Goal: Information Seeking & Learning: Check status

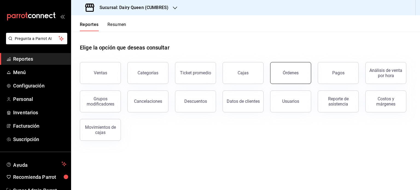
click at [287, 74] on div "Órdenes" at bounding box center [291, 72] width 16 height 5
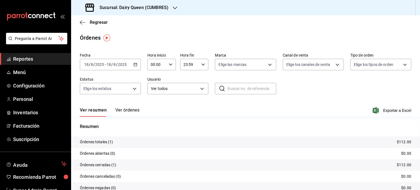
click at [134, 62] on div "[DATE] [DATE] - [DATE] [DATE]" at bounding box center [110, 64] width 61 height 11
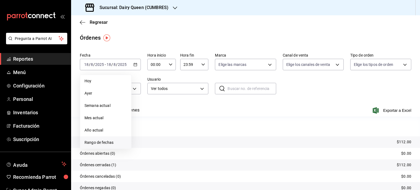
click at [105, 138] on li "Rango de fechas" at bounding box center [105, 142] width 51 height 12
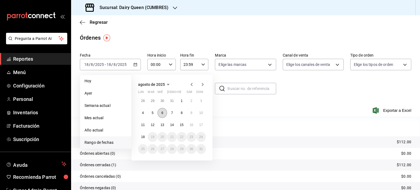
click at [165, 113] on button "6" at bounding box center [163, 113] width 10 height 10
click at [160, 115] on button "6" at bounding box center [163, 113] width 10 height 10
click at [152, 124] on abbr "12" at bounding box center [153, 125] width 4 height 4
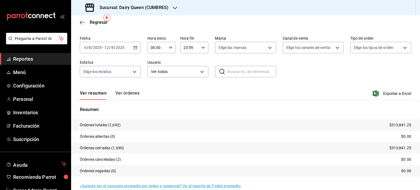
scroll to position [25, 0]
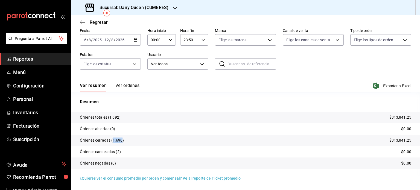
drag, startPoint x: 122, startPoint y: 139, endPoint x: 112, endPoint y: 140, distance: 10.2
click at [112, 140] on p "Órdenes cerradas (1,690)" at bounding box center [102, 141] width 44 height 6
copy p "1,690"
click at [177, 6] on div "Sucursal: Dairy Queen (CUMBRES)" at bounding box center [127, 7] width 104 height 15
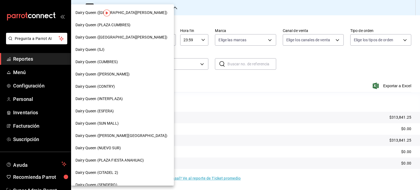
scroll to position [27, 0]
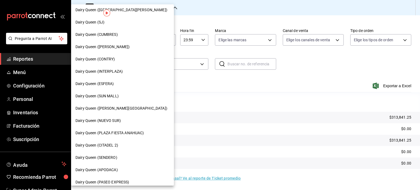
click at [133, 46] on div "Dairy Queen ([PERSON_NAME])" at bounding box center [122, 47] width 94 height 6
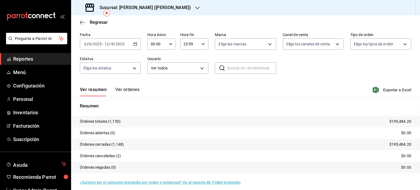
scroll to position [25, 0]
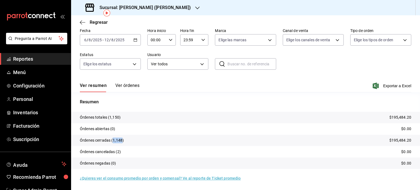
drag, startPoint x: 122, startPoint y: 141, endPoint x: 113, endPoint y: 140, distance: 9.4
click at [113, 140] on p "Órdenes cerradas (1,148)" at bounding box center [102, 141] width 44 height 6
copy p "1,148"
click at [163, 3] on div "Sucursal: [PERSON_NAME] ([PERSON_NAME])" at bounding box center [138, 7] width 126 height 15
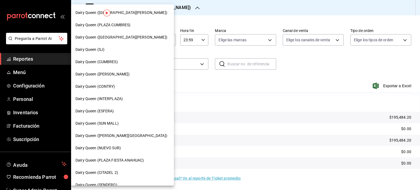
scroll to position [27, 0]
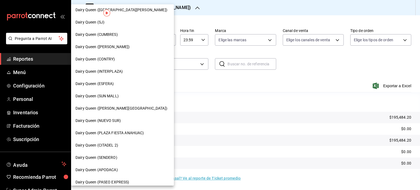
click at [126, 58] on div "Dairy Queen (CONTRY)" at bounding box center [122, 59] width 94 height 6
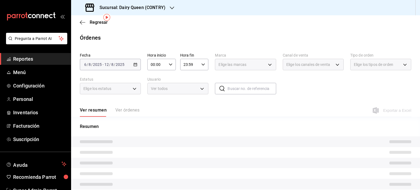
scroll to position [21, 0]
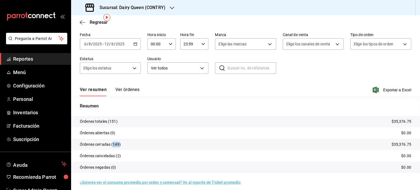
drag, startPoint x: 120, startPoint y: 146, endPoint x: 114, endPoint y: 147, distance: 5.8
click at [114, 147] on p "Órdenes cerradas (149)" at bounding box center [100, 145] width 41 height 6
click at [170, 10] on div at bounding box center [172, 8] width 4 height 6
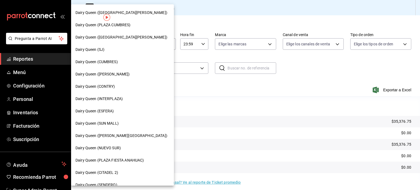
click at [123, 98] on div "Dairy Queen (INTERPLAZA)" at bounding box center [122, 99] width 94 height 6
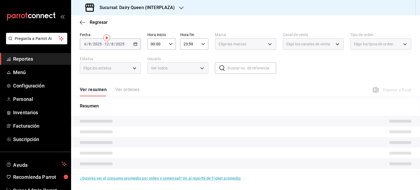
scroll to position [21, 0]
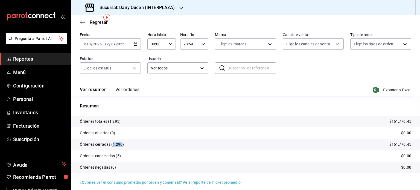
drag, startPoint x: 123, startPoint y: 143, endPoint x: 114, endPoint y: 144, distance: 8.8
click at [114, 144] on p "Órdenes cerradas (1,290)" at bounding box center [102, 145] width 44 height 6
copy p "1,290"
click at [179, 9] on icon "button" at bounding box center [181, 8] width 4 height 4
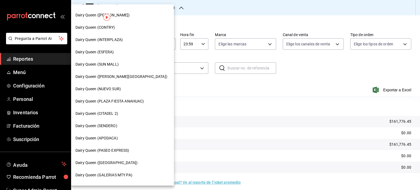
scroll to position [27, 0]
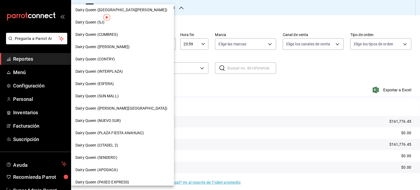
click at [119, 85] on div "Dairy Queen (ESFERA)" at bounding box center [122, 84] width 94 height 6
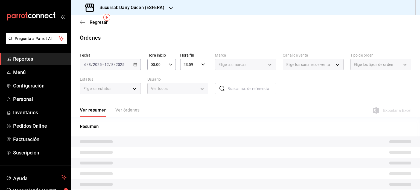
scroll to position [21, 0]
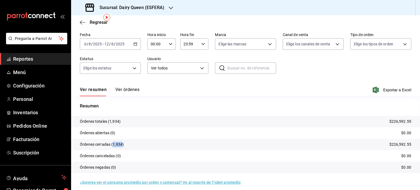
drag, startPoint x: 123, startPoint y: 145, endPoint x: 114, endPoint y: 145, distance: 9.0
click at [114, 145] on p "Órdenes cerradas (1,934)" at bounding box center [102, 145] width 44 height 6
copy p "1,934"
click at [168, 4] on div "Sucursal: Dairy Queen (ESFERA)" at bounding box center [125, 7] width 100 height 15
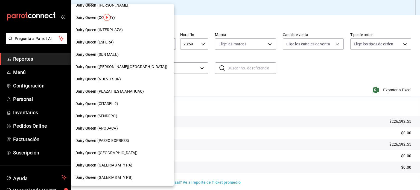
scroll to position [82, 0]
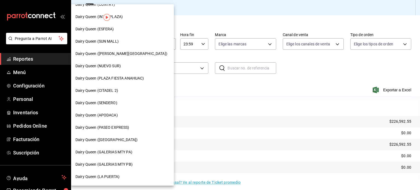
click at [131, 43] on div "Dairy Queen (SUN MALL)" at bounding box center [122, 42] width 94 height 6
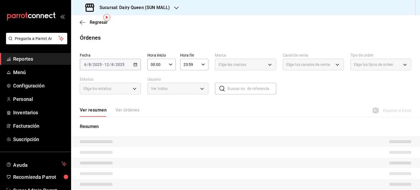
scroll to position [21, 0]
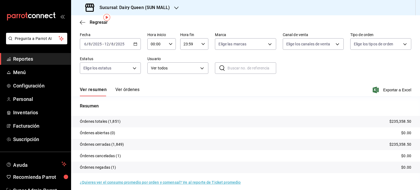
click at [121, 144] on p "Órdenes cerradas (1,849)" at bounding box center [102, 145] width 44 height 6
drag, startPoint x: 122, startPoint y: 144, endPoint x: 114, endPoint y: 144, distance: 7.9
click at [114, 144] on p "Órdenes cerradas (1,849)" at bounding box center [102, 145] width 44 height 6
copy p "1,849"
click at [170, 9] on div "Sucursal: Dairy Queen (SUN MALL)" at bounding box center [127, 7] width 105 height 15
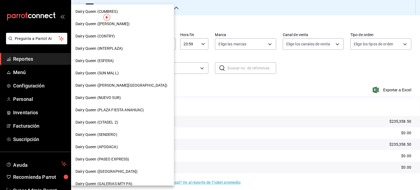
scroll to position [55, 0]
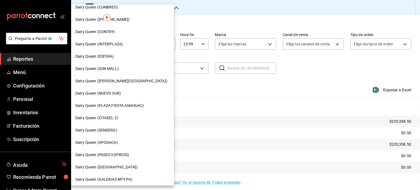
click at [129, 79] on div "Dairy Queen ([PERSON_NAME][GEOGRAPHIC_DATA])" at bounding box center [122, 81] width 94 height 6
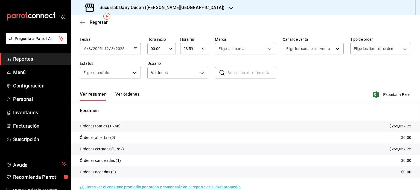
scroll to position [25, 0]
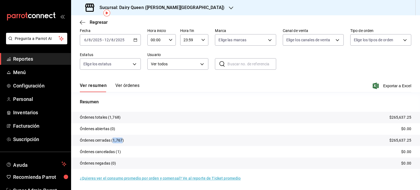
drag, startPoint x: 121, startPoint y: 142, endPoint x: 114, endPoint y: 143, distance: 8.0
click at [114, 143] on p "Órdenes cerradas (1,767)" at bounding box center [102, 141] width 44 height 6
copy p "1,767"
click at [229, 6] on icon "button" at bounding box center [231, 8] width 4 height 4
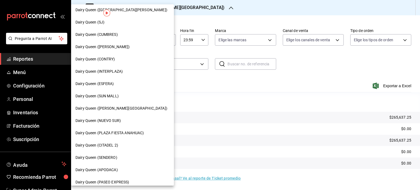
scroll to position [55, 0]
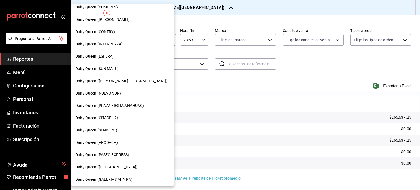
click at [128, 95] on div "Dairy Queen (NUEVO SUR)" at bounding box center [122, 94] width 94 height 6
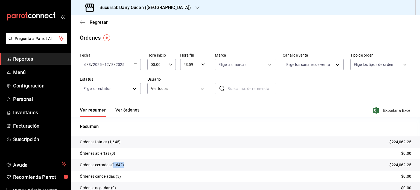
drag, startPoint x: 123, startPoint y: 166, endPoint x: 113, endPoint y: 167, distance: 10.2
click at [113, 167] on p "Órdenes cerradas (1,642)" at bounding box center [102, 165] width 44 height 6
click at [117, 167] on p "Órdenes cerradas (1,642)" at bounding box center [102, 165] width 44 height 6
drag, startPoint x: 122, startPoint y: 166, endPoint x: 114, endPoint y: 167, distance: 8.2
click at [114, 167] on p "Órdenes cerradas (1,642)" at bounding box center [102, 165] width 44 height 6
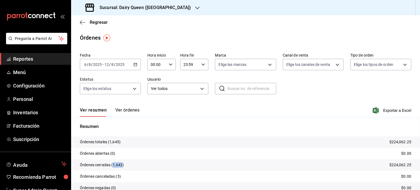
copy p "1,642"
click at [195, 7] on icon "button" at bounding box center [197, 8] width 4 height 4
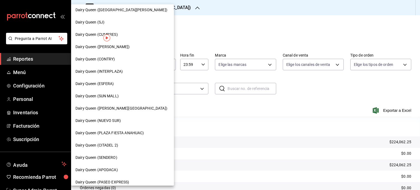
scroll to position [55, 0]
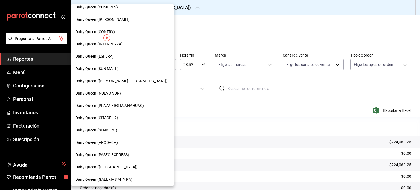
click at [119, 105] on span "Dairy Queen (PLAZA FIESTA ANAHUAC)" at bounding box center [109, 106] width 68 height 6
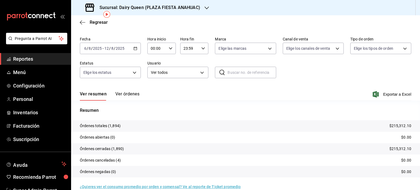
scroll to position [25, 0]
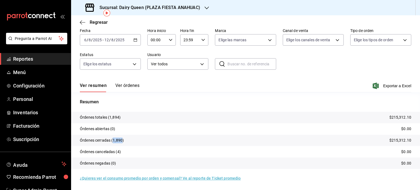
drag, startPoint x: 122, startPoint y: 139, endPoint x: 114, endPoint y: 140, distance: 8.8
click at [114, 140] on p "Órdenes cerradas (1,890)" at bounding box center [102, 141] width 44 height 6
copy p "1,890"
click at [207, 3] on div "Sucursal: Dairy Queen (PLAZA FIESTA ANAHUAC)" at bounding box center [143, 7] width 136 height 15
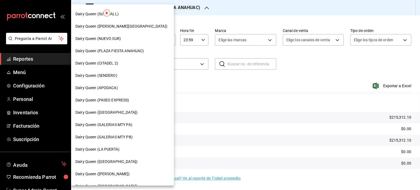
scroll to position [137, 0]
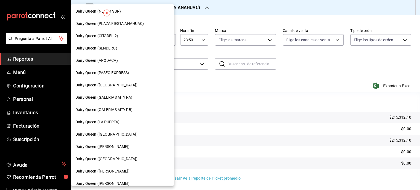
click at [264, 105] on div at bounding box center [210, 95] width 420 height 190
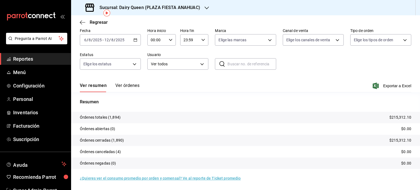
click at [264, 92] on div "Ver resumen Ver órdenes Exportar a Excel" at bounding box center [246, 84] width 332 height 16
click at [262, 99] on p "Resumen" at bounding box center [246, 102] width 332 height 7
click at [210, 6] on div "Sucursal: Dairy Queen (PLAZA FIESTA ANAHUAC)" at bounding box center [245, 7] width 349 height 15
click at [207, 7] on icon "button" at bounding box center [207, 8] width 4 height 4
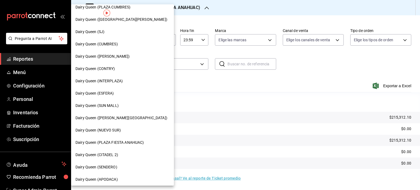
scroll to position [27, 0]
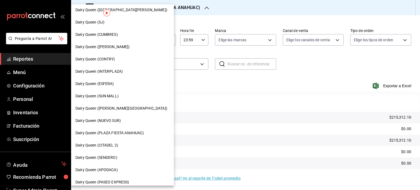
click at [125, 146] on div "Dairy Queen (CITADEL 2)" at bounding box center [122, 146] width 94 height 6
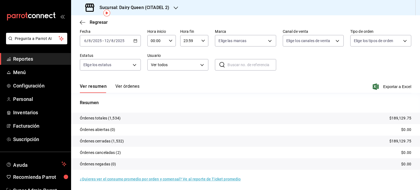
scroll to position [25, 0]
drag, startPoint x: 121, startPoint y: 140, endPoint x: 114, endPoint y: 141, distance: 7.7
click at [114, 141] on p "Órdenes cerradas (1,532)" at bounding box center [102, 141] width 44 height 6
drag, startPoint x: 118, startPoint y: 117, endPoint x: 113, endPoint y: 117, distance: 4.4
click at [113, 117] on p "Órdenes totales (1,534)" at bounding box center [100, 118] width 41 height 6
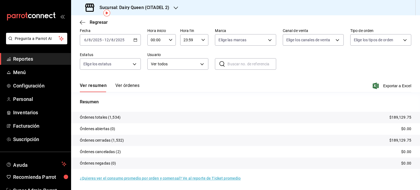
click at [120, 117] on p "Órdenes totales (1,534)" at bounding box center [100, 118] width 41 height 6
drag, startPoint x: 120, startPoint y: 117, endPoint x: 114, endPoint y: 117, distance: 6.0
click at [114, 117] on p "Órdenes totales (1,534)" at bounding box center [100, 118] width 41 height 6
click at [118, 119] on p "Órdenes totales (1,534)" at bounding box center [100, 118] width 41 height 6
drag, startPoint x: 120, startPoint y: 117, endPoint x: 111, endPoint y: 118, distance: 9.0
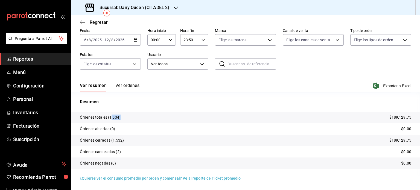
click at [111, 118] on p "Órdenes totales (1,534)" at bounding box center [100, 118] width 41 height 6
click at [116, 117] on p "Órdenes totales (1,534)" at bounding box center [100, 118] width 41 height 6
drag, startPoint x: 119, startPoint y: 117, endPoint x: 109, endPoint y: 118, distance: 9.3
click at [109, 118] on p "Órdenes totales (1,534)" at bounding box center [100, 118] width 41 height 6
copy p "1,534"
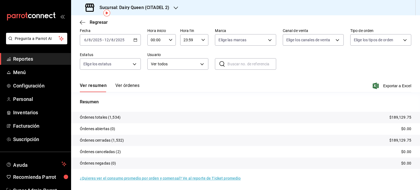
click at [181, 5] on div "Sucursal: Dairy Queen (CITADEL 2)" at bounding box center [245, 7] width 349 height 15
click at [174, 5] on div "Sucursal: Dairy Queen (CITADEL 2)" at bounding box center [127, 7] width 105 height 15
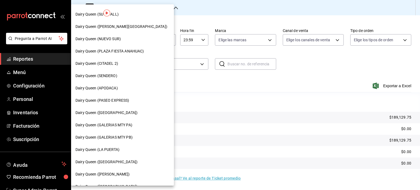
scroll to position [109, 0]
click at [127, 76] on div "Dairy Queen (SENDERO)" at bounding box center [122, 76] width 94 height 6
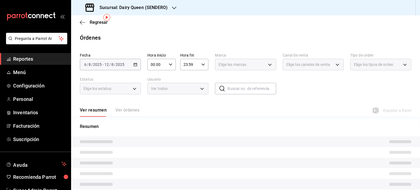
scroll to position [21, 0]
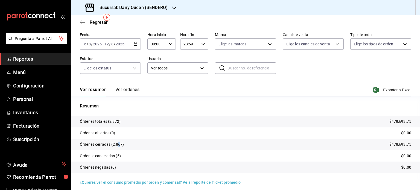
click at [119, 144] on p "Órdenes cerradas (2,867)" at bounding box center [102, 145] width 44 height 6
click at [121, 144] on p "Órdenes cerradas (2,867)" at bounding box center [102, 145] width 44 height 6
drag, startPoint x: 121, startPoint y: 144, endPoint x: 117, endPoint y: 144, distance: 4.4
click at [117, 144] on p "Órdenes cerradas (2,867)" at bounding box center [102, 145] width 44 height 6
click at [134, 135] on tr "Órdenes abiertas (0) $0.00" at bounding box center [245, 132] width 349 height 11
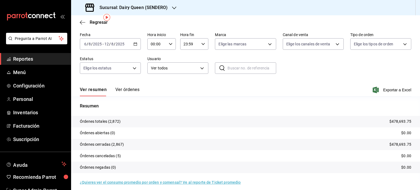
scroll to position [25, 0]
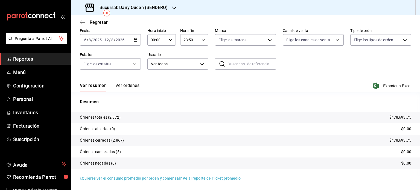
click at [174, 7] on icon "button" at bounding box center [174, 8] width 4 height 4
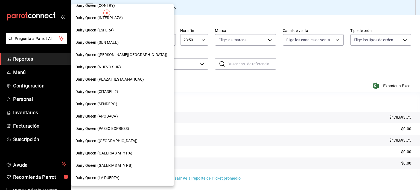
scroll to position [82, 0]
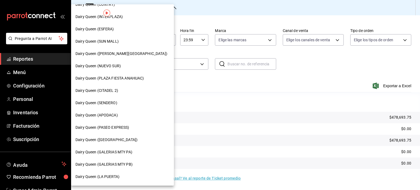
click at [121, 116] on div "Dairy Queen (APODACA)" at bounding box center [122, 115] width 94 height 6
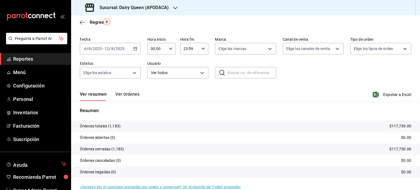
scroll to position [25, 0]
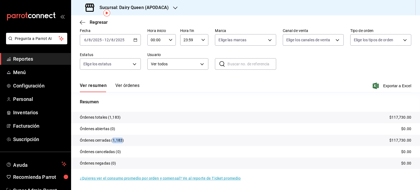
drag, startPoint x: 122, startPoint y: 140, endPoint x: 114, endPoint y: 141, distance: 8.5
click at [114, 141] on p "Órdenes cerradas (1,183)" at bounding box center [102, 141] width 44 height 6
click at [175, 7] on icon "button" at bounding box center [175, 8] width 4 height 4
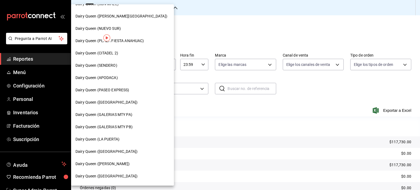
scroll to position [92, 0]
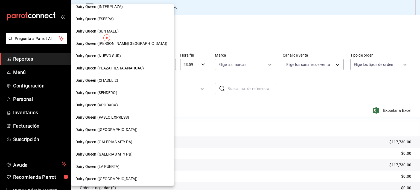
click at [133, 106] on div "Dairy Queen (APODACA)" at bounding box center [122, 105] width 94 height 6
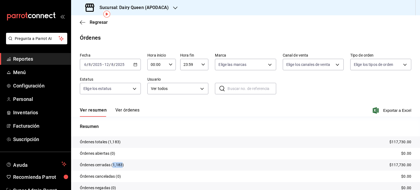
scroll to position [25, 0]
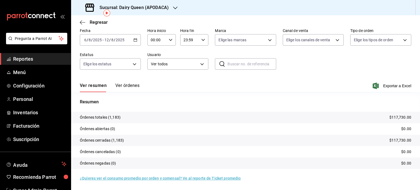
click at [164, 6] on h3 "Sucursal: Dairy Queen (APODACA)" at bounding box center [132, 7] width 74 height 7
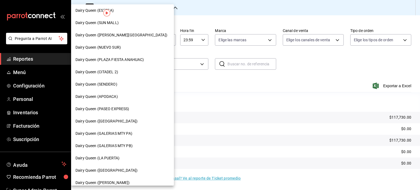
scroll to position [109, 0]
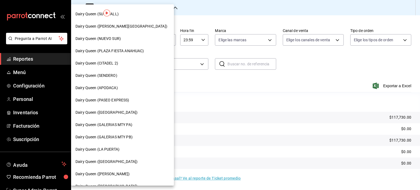
click at [120, 103] on span "Dairy Queen (PASEO EXPRESS)" at bounding box center [102, 100] width 54 height 6
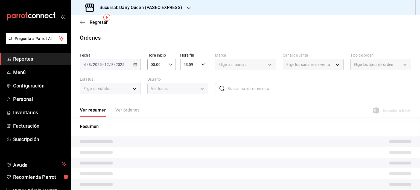
scroll to position [21, 0]
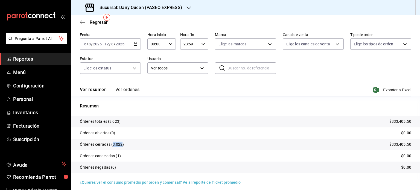
drag, startPoint x: 121, startPoint y: 144, endPoint x: 113, endPoint y: 145, distance: 8.5
click at [113, 145] on p "Órdenes cerradas (3,022)" at bounding box center [102, 145] width 44 height 6
click at [187, 8] on icon "button" at bounding box center [189, 8] width 4 height 4
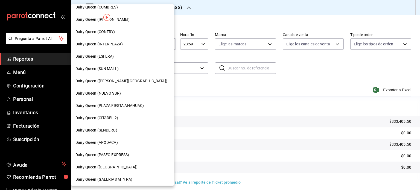
scroll to position [82, 0]
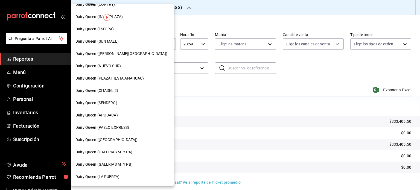
click at [133, 139] on div "Dairy Queen ([GEOGRAPHIC_DATA])" at bounding box center [122, 140] width 94 height 6
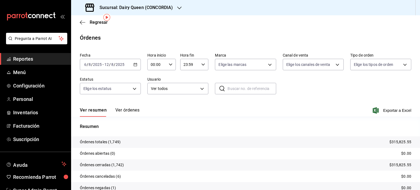
scroll to position [21, 0]
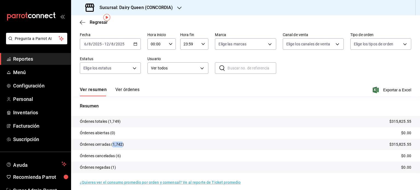
drag, startPoint x: 122, startPoint y: 144, endPoint x: 113, endPoint y: 144, distance: 9.0
click at [113, 144] on p "Órdenes cerradas (1,742)" at bounding box center [102, 145] width 44 height 6
click at [177, 5] on div at bounding box center [179, 8] width 4 height 6
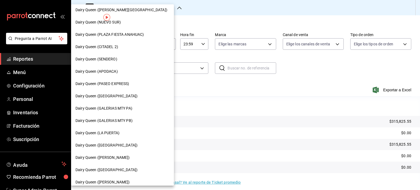
scroll to position [137, 0]
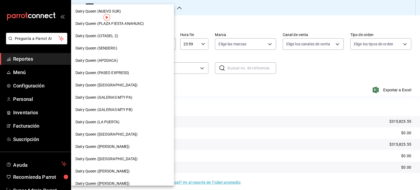
click at [137, 95] on div "Dairy Queen (GALERIAS MTY PA)" at bounding box center [122, 98] width 94 height 6
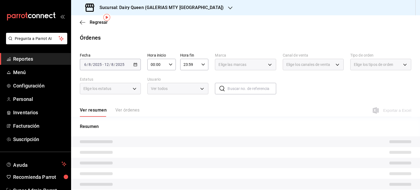
scroll to position [21, 0]
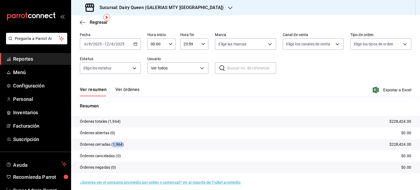
click at [113, 145] on p "Órdenes cerradas (1,964)" at bounding box center [102, 145] width 44 height 6
click at [228, 6] on icon "button" at bounding box center [230, 8] width 4 height 4
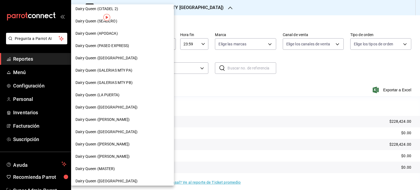
scroll to position [164, 0]
click at [133, 96] on div "Dairy Queen (LA PUERTA)" at bounding box center [122, 95] width 94 height 6
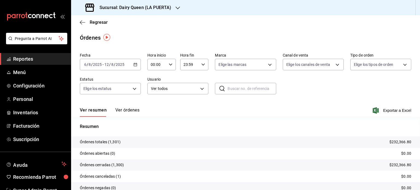
scroll to position [25, 0]
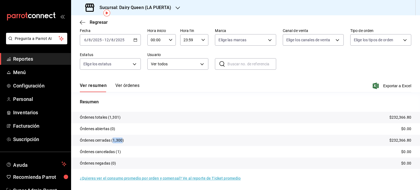
drag, startPoint x: 122, startPoint y: 140, endPoint x: 113, endPoint y: 140, distance: 9.0
click at [113, 140] on p "Órdenes cerradas (1,300)" at bounding box center [102, 141] width 44 height 6
drag, startPoint x: 172, startPoint y: 6, endPoint x: 175, endPoint y: 5, distance: 2.7
click at [175, 5] on div "Sucursal: Dairy Queen (LA PUERTA)" at bounding box center [128, 7] width 107 height 15
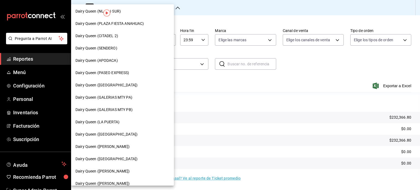
scroll to position [229, 0]
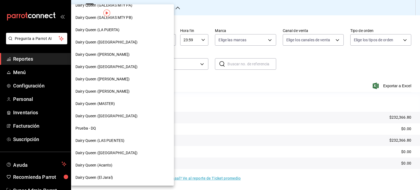
click at [112, 58] on div "Dairy Queen ([PERSON_NAME])" at bounding box center [122, 54] width 103 height 12
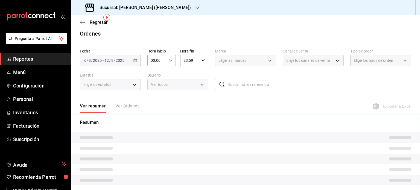
scroll to position [21, 0]
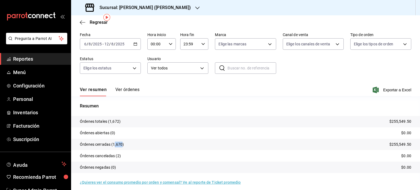
drag, startPoint x: 121, startPoint y: 143, endPoint x: 114, endPoint y: 144, distance: 7.5
click at [114, 144] on p "Órdenes cerradas (1,670)" at bounding box center [102, 145] width 44 height 6
click at [117, 145] on p "Órdenes cerradas (1,670)" at bounding box center [102, 145] width 44 height 6
drag, startPoint x: 120, startPoint y: 144, endPoint x: 114, endPoint y: 145, distance: 6.7
click at [114, 145] on p "Órdenes cerradas (1,670)" at bounding box center [102, 145] width 44 height 6
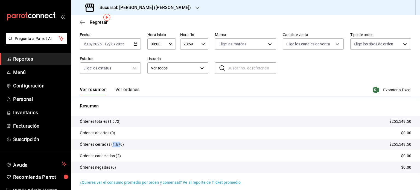
click at [121, 146] on p "Órdenes cerradas (1,670)" at bounding box center [102, 145] width 44 height 6
drag, startPoint x: 121, startPoint y: 145, endPoint x: 112, endPoint y: 147, distance: 9.2
click at [112, 147] on p "Órdenes cerradas (1,670)" at bounding box center [102, 145] width 44 height 6
click at [195, 7] on icon "button" at bounding box center [197, 8] width 4 height 3
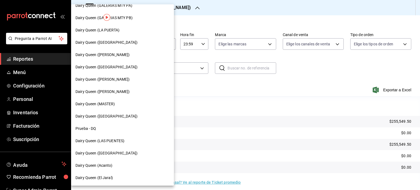
scroll to position [229, 0]
click at [120, 66] on span "Dairy Queen ([GEOGRAPHIC_DATA])" at bounding box center [106, 67] width 62 height 6
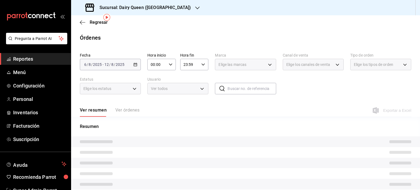
scroll to position [21, 0]
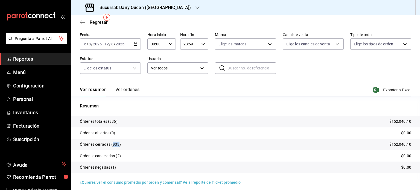
drag, startPoint x: 119, startPoint y: 144, endPoint x: 112, endPoint y: 145, distance: 7.2
click at [112, 145] on p "Órdenes cerradas (933)" at bounding box center [100, 145] width 41 height 6
click at [195, 10] on div at bounding box center [197, 8] width 4 height 6
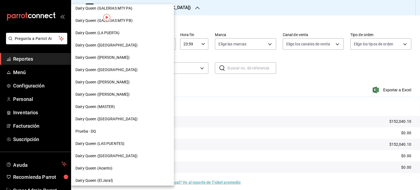
scroll to position [229, 0]
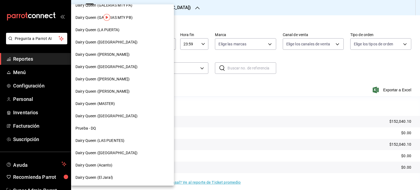
click at [134, 77] on div "Dairy Queen ([PERSON_NAME])" at bounding box center [122, 79] width 94 height 6
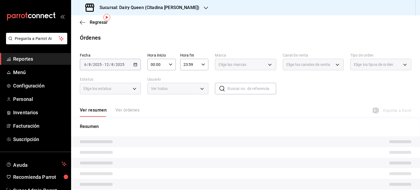
scroll to position [21, 0]
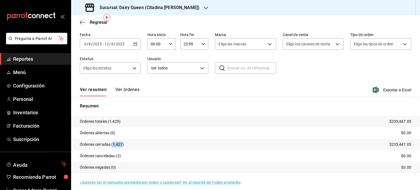
drag, startPoint x: 121, startPoint y: 144, endPoint x: 114, endPoint y: 144, distance: 7.4
click at [114, 144] on p "Órdenes cerradas (1,427)" at bounding box center [102, 145] width 44 height 6
click at [194, 8] on div "Sucursal: Dairy Queen (Citadina [PERSON_NAME])" at bounding box center [142, 7] width 135 height 15
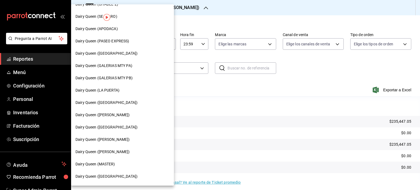
scroll to position [191, 0]
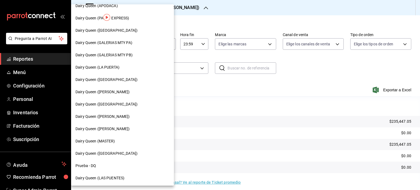
click at [126, 132] on div "Dairy Queen ([PERSON_NAME])" at bounding box center [122, 129] width 103 height 12
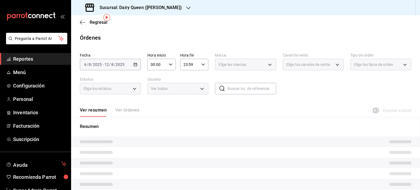
scroll to position [21, 0]
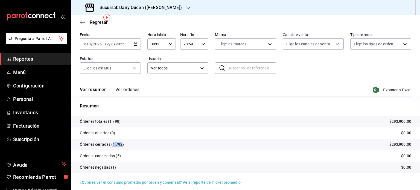
drag, startPoint x: 122, startPoint y: 145, endPoint x: 113, endPoint y: 146, distance: 9.6
click at [112, 146] on p "Órdenes cerradas (1,792)" at bounding box center [102, 145] width 44 height 6
click at [186, 6] on icon "button" at bounding box center [188, 8] width 4 height 4
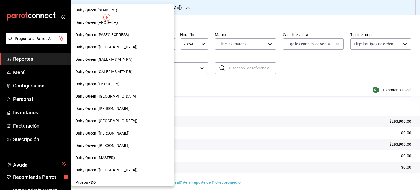
scroll to position [229, 0]
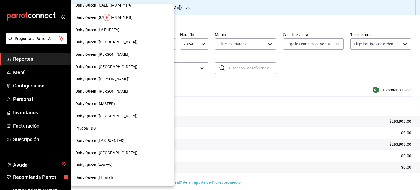
click at [120, 115] on span "Dairy Queen ([GEOGRAPHIC_DATA])" at bounding box center [106, 116] width 62 height 6
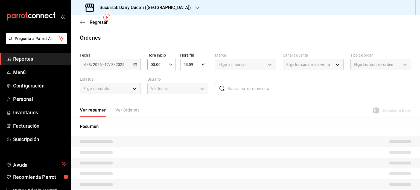
scroll to position [21, 0]
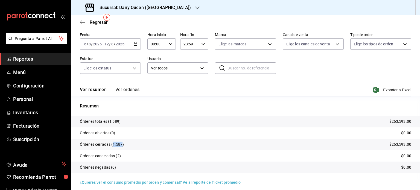
drag, startPoint x: 121, startPoint y: 146, endPoint x: 114, endPoint y: 145, distance: 8.0
click at [114, 145] on p "Órdenes cerradas (1,587)" at bounding box center [102, 145] width 44 height 6
click at [177, 8] on div "Sucursal: Dairy Queen ([GEOGRAPHIC_DATA])" at bounding box center [138, 7] width 126 height 15
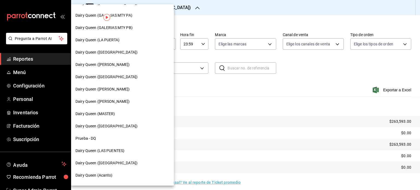
scroll to position [229, 0]
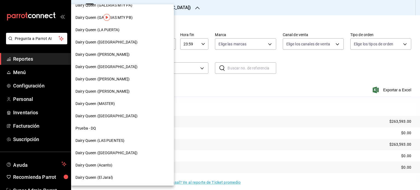
click at [121, 139] on span "Dairy Queen (LAS PUENTES)" at bounding box center [99, 141] width 49 height 6
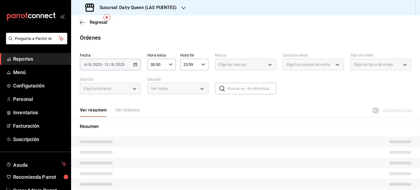
scroll to position [21, 0]
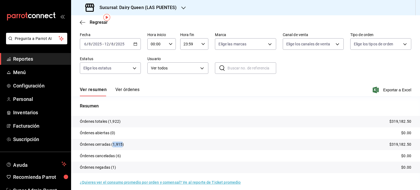
drag, startPoint x: 123, startPoint y: 143, endPoint x: 113, endPoint y: 144, distance: 9.4
click at [113, 144] on p "Órdenes cerradas (1,915)" at bounding box center [102, 145] width 44 height 6
drag, startPoint x: 188, startPoint y: 6, endPoint x: 185, endPoint y: 5, distance: 3.1
click at [188, 6] on div "Sucursal: Dairy Queen (LAS PUENTES)" at bounding box center [245, 7] width 349 height 15
click at [184, 5] on div at bounding box center [183, 8] width 4 height 6
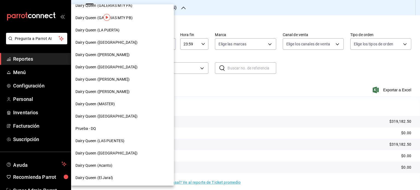
scroll to position [229, 0]
click at [126, 154] on div "Dairy Queen ([GEOGRAPHIC_DATA])" at bounding box center [122, 153] width 94 height 6
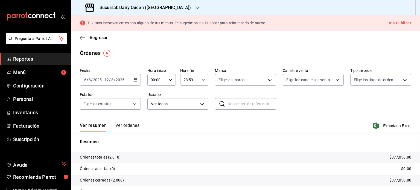
click at [195, 6] on icon "button" at bounding box center [197, 8] width 4 height 4
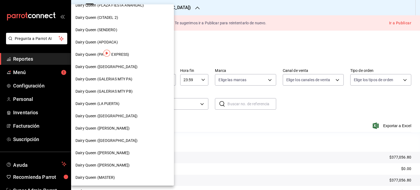
scroll to position [147, 0]
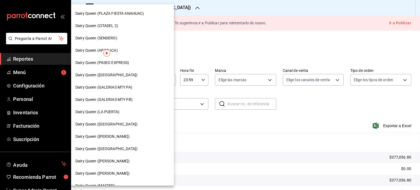
click at [130, 99] on span "Dairy Queen (GALERIAS MTY PB)" at bounding box center [103, 100] width 57 height 6
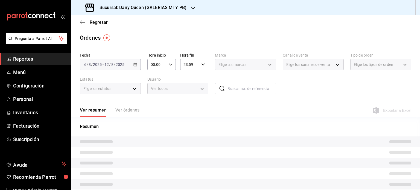
scroll to position [21, 0]
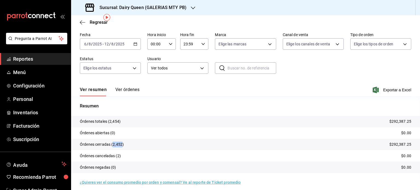
drag, startPoint x: 122, startPoint y: 144, endPoint x: 113, endPoint y: 145, distance: 9.4
click at [113, 145] on p "Órdenes cerradas (2,452)" at bounding box center [102, 145] width 44 height 6
click at [191, 6] on icon "button" at bounding box center [193, 8] width 4 height 4
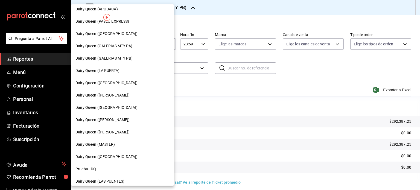
scroll to position [229, 0]
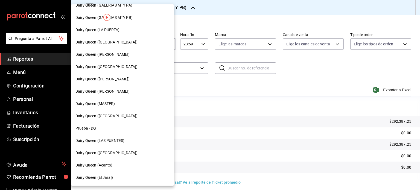
click at [117, 115] on span "Dairy Queen ([GEOGRAPHIC_DATA])" at bounding box center [106, 116] width 62 height 6
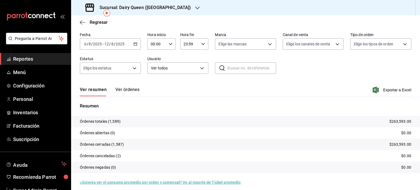
scroll to position [25, 0]
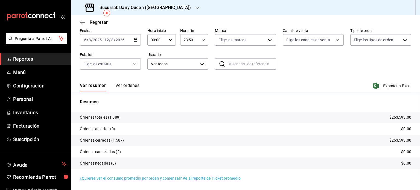
drag, startPoint x: 121, startPoint y: 140, endPoint x: 114, endPoint y: 141, distance: 7.7
click at [113, 141] on p "Órdenes cerradas (1,587)" at bounding box center [102, 141] width 44 height 6
click at [179, 9] on div "Sucursal: Dairy Queen ([GEOGRAPHIC_DATA])" at bounding box center [138, 7] width 126 height 15
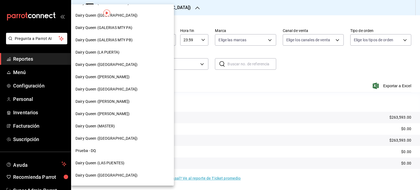
scroll to position [229, 0]
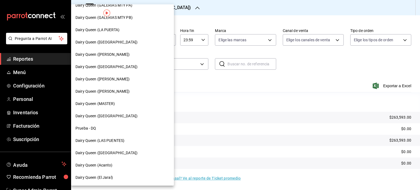
click at [121, 140] on span "Dairy Queen (LAS PUENTES)" at bounding box center [99, 141] width 49 height 6
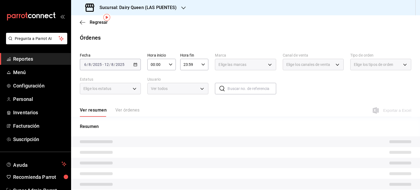
scroll to position [21, 0]
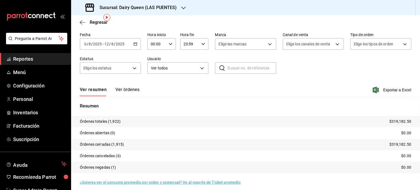
click at [183, 4] on div "Sucursal: Dairy Queen (LAS PUENTES)" at bounding box center [131, 7] width 112 height 15
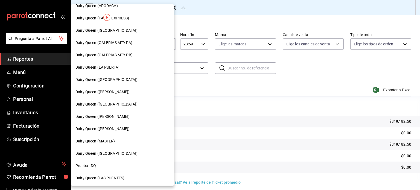
scroll to position [229, 0]
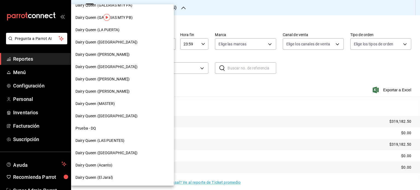
click at [118, 167] on div "Dairy Queen (Acanto)" at bounding box center [122, 165] width 94 height 6
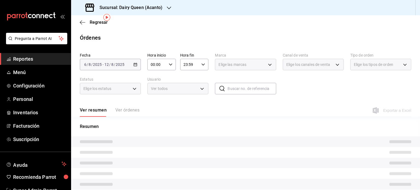
scroll to position [21, 0]
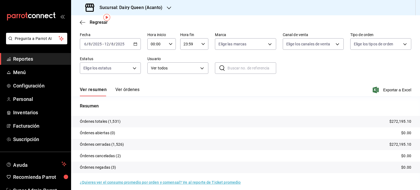
click at [120, 144] on p "Órdenes cerradas (1,526)" at bounding box center [102, 145] width 44 height 6
drag, startPoint x: 118, startPoint y: 145, endPoint x: 113, endPoint y: 146, distance: 5.4
click at [113, 146] on p "Órdenes cerradas (1,526)" at bounding box center [102, 145] width 44 height 6
